Goal: Information Seeking & Learning: Learn about a topic

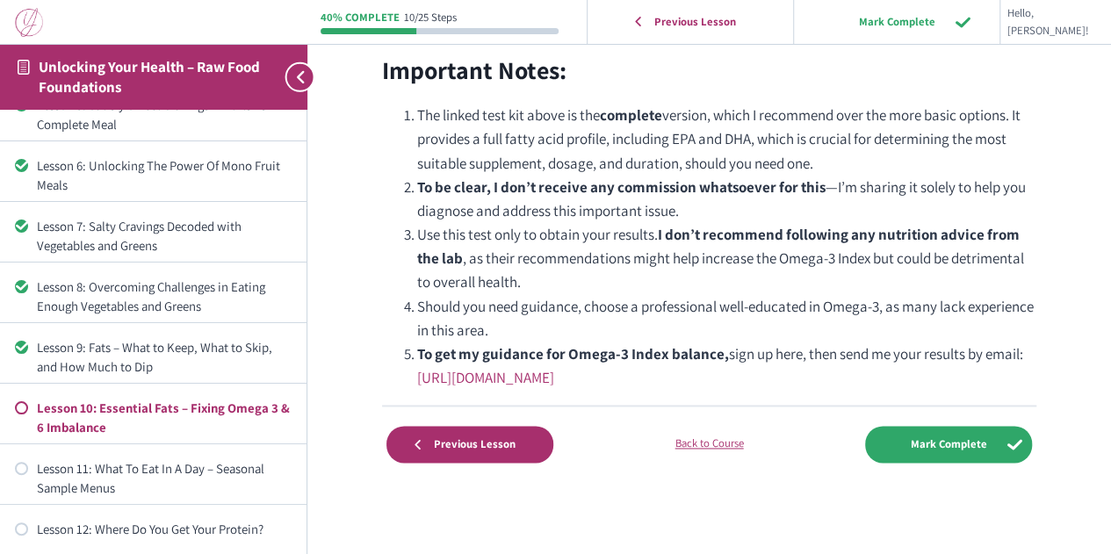
scroll to position [1063, 0]
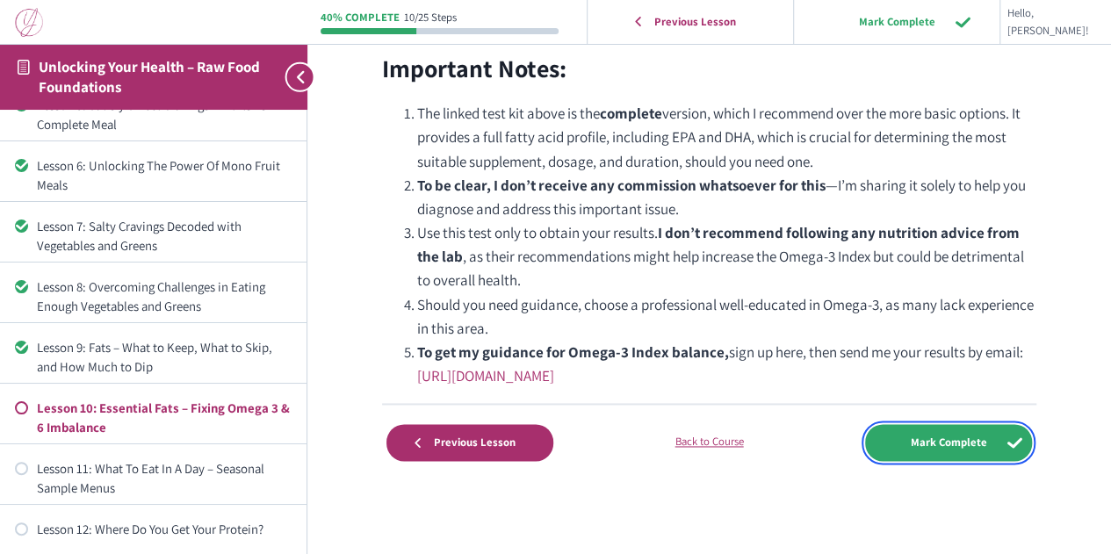
click at [947, 432] on input "Mark Complete" at bounding box center [948, 442] width 167 height 36
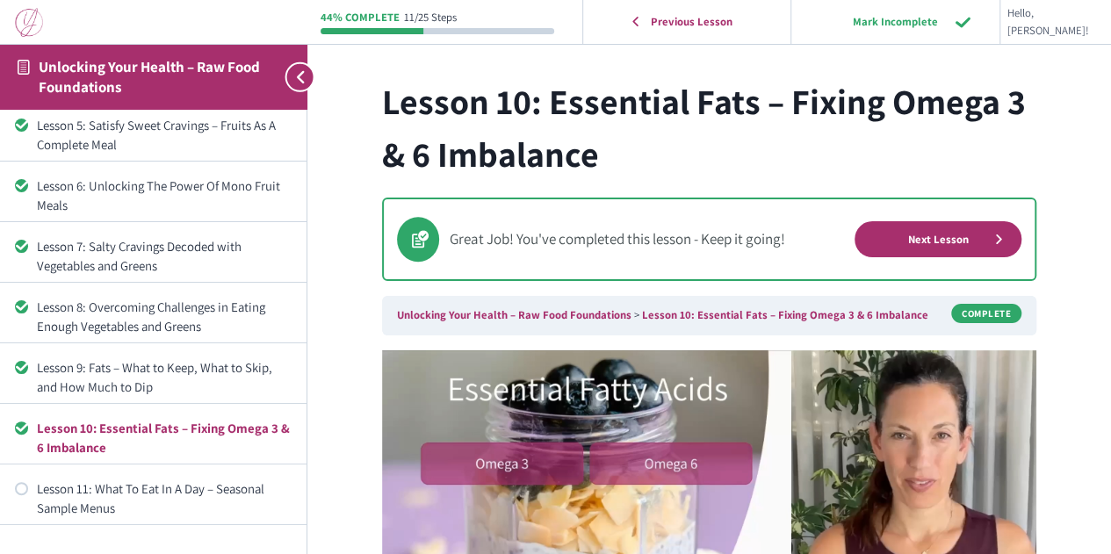
scroll to position [276, 0]
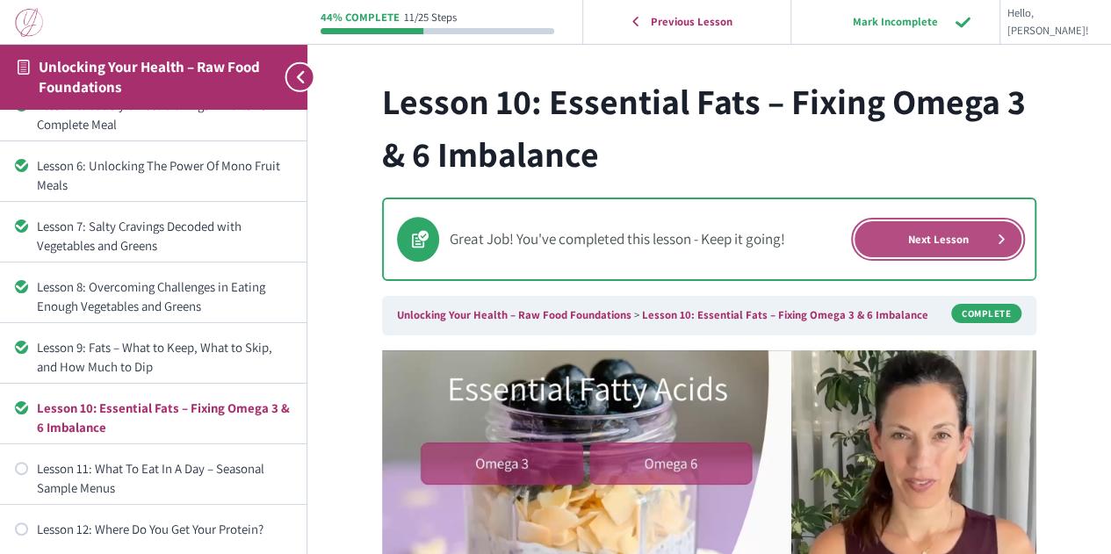
click at [948, 242] on link "Next Lesson" at bounding box center [938, 239] width 167 height 36
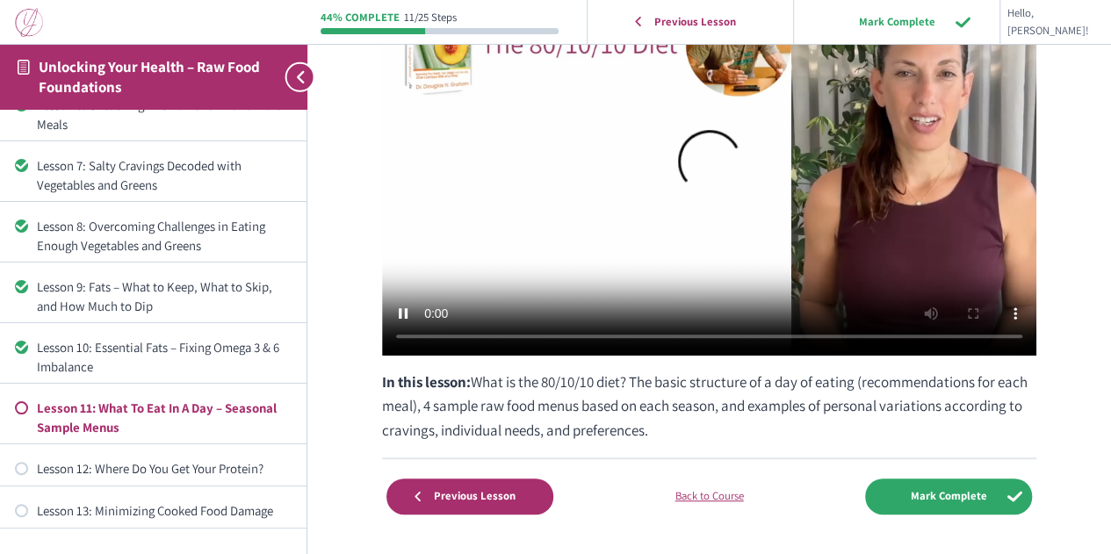
scroll to position [176, 0]
